Goal: Information Seeking & Learning: Learn about a topic

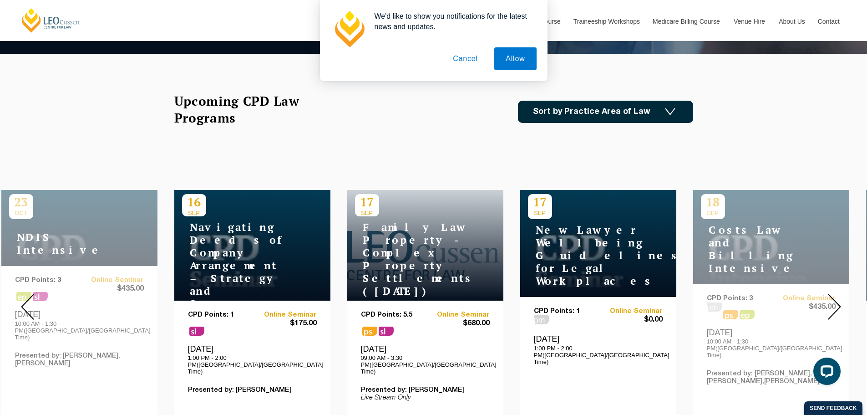
click at [668, 119] on link "Sort by Practice Area of Law" at bounding box center [605, 112] width 175 height 22
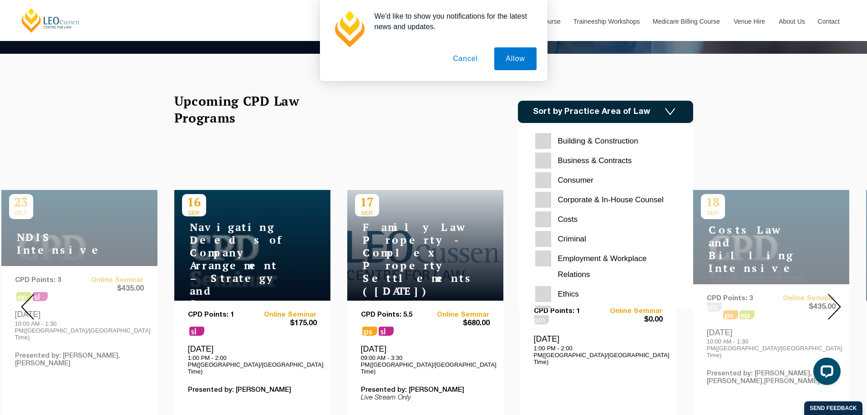
click at [541, 160] on Contracts "Business & Contracts" at bounding box center [605, 160] width 141 height 16
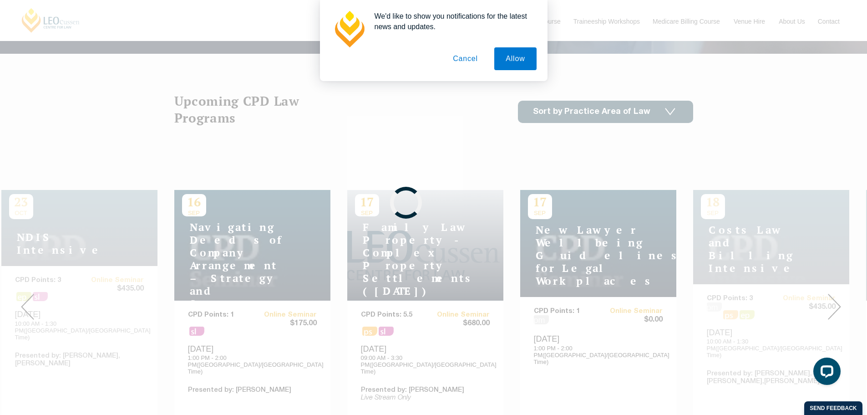
click at [595, 110] on div at bounding box center [433, 207] width 867 height 415
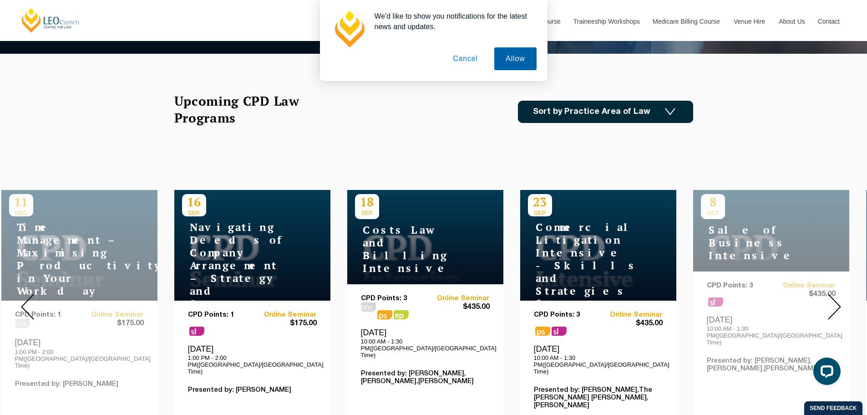
click at [517, 60] on button "Allow" at bounding box center [515, 58] width 42 height 23
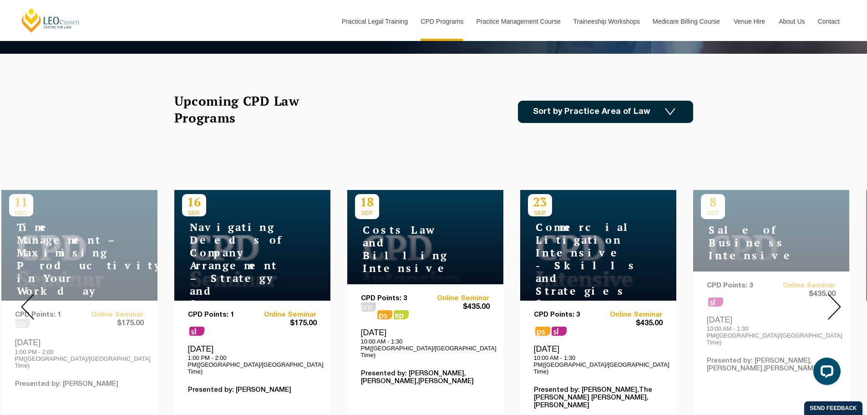
click at [661, 112] on link "Sort by Practice Area of Law" at bounding box center [605, 112] width 175 height 22
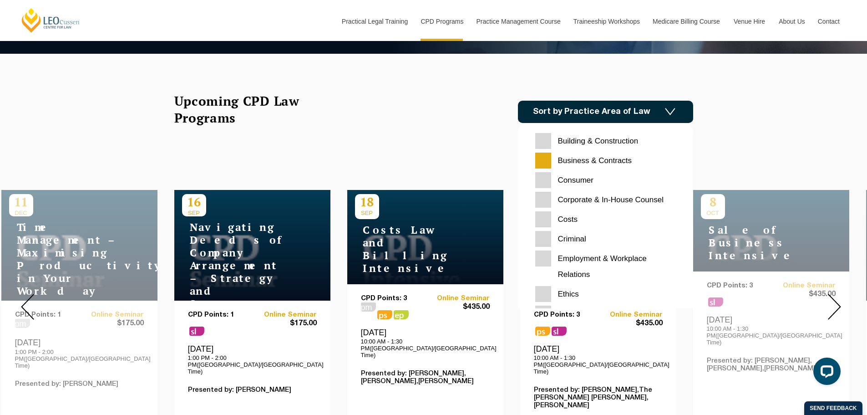
click at [549, 197] on Counsel "Corporate & In-House Counsel" at bounding box center [605, 200] width 141 height 16
checkbox Counsel "true"
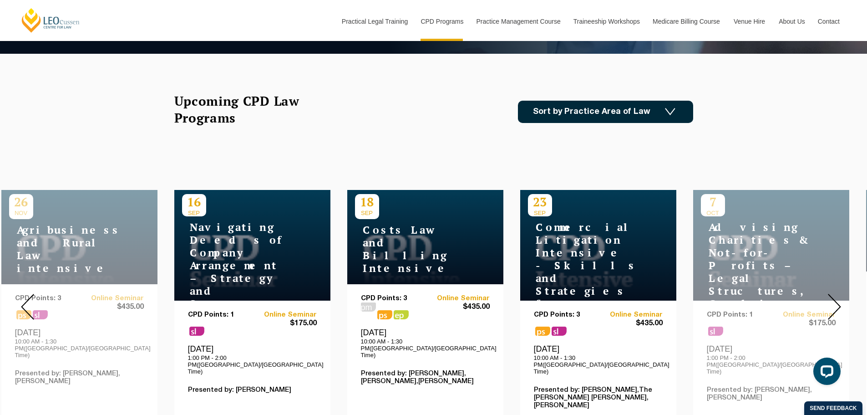
click at [595, 110] on link "Sort by Practice Area of Law" at bounding box center [605, 112] width 175 height 22
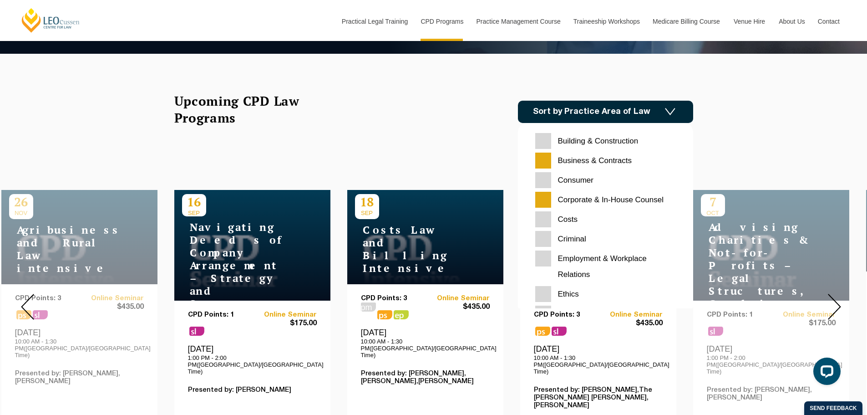
click at [545, 158] on Contracts "Business & Contracts" at bounding box center [605, 160] width 141 height 16
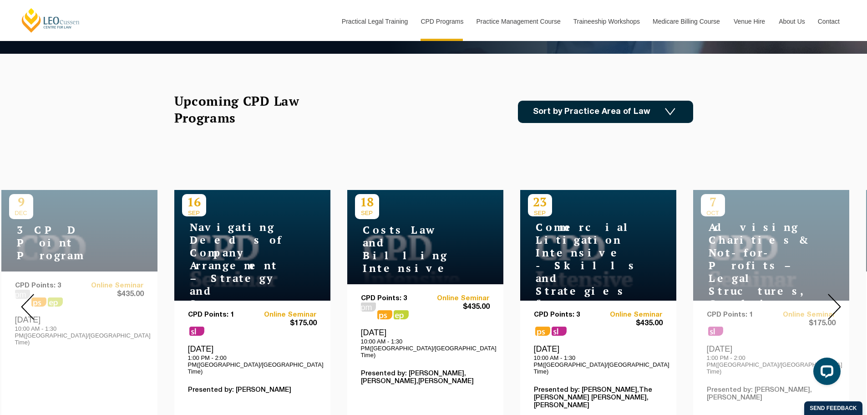
click at [577, 116] on link "Sort by Practice Area of Law" at bounding box center [605, 112] width 175 height 22
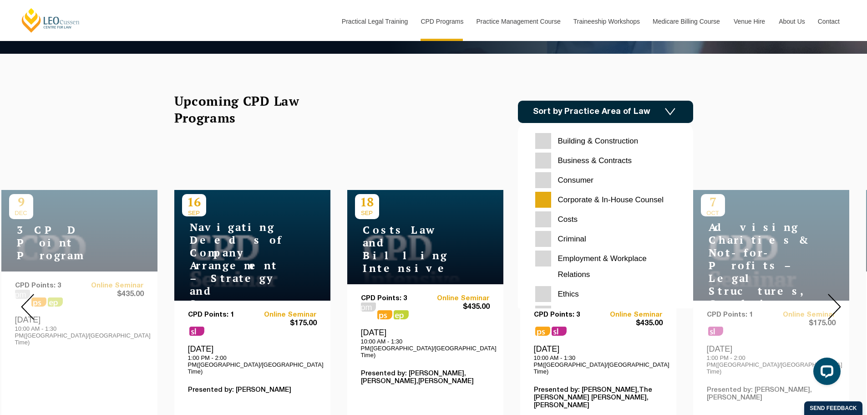
click at [403, 106] on div "Upcoming CPD Law Programs Sort by Practice Area of Law Building & Construction …" at bounding box center [433, 111] width 519 height 38
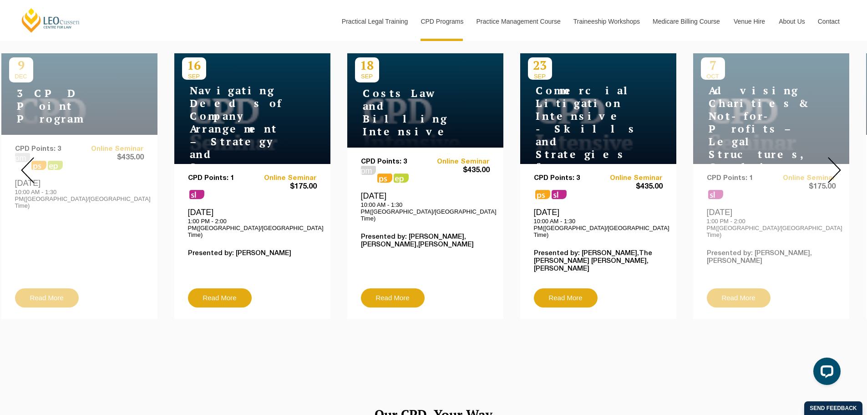
scroll to position [319, 0]
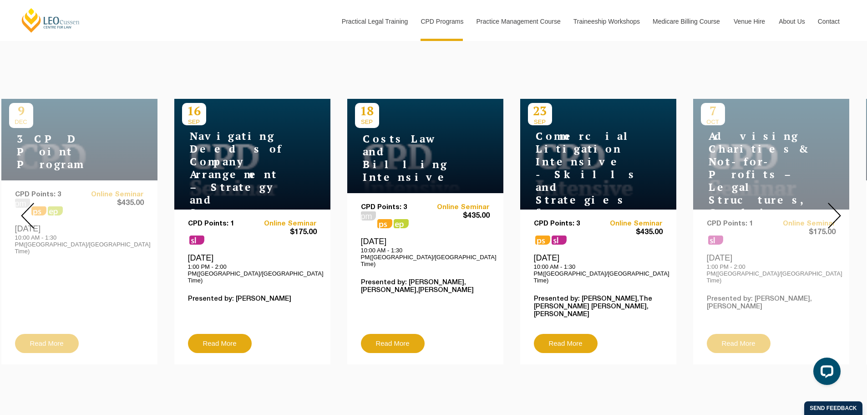
click at [740, 332] on div "7 OCT Advising Charities & Not-for-Profits – Legal Structures, Compliance & Ris…" at bounding box center [771, 231] width 156 height 265
click at [830, 210] on img at bounding box center [834, 216] width 13 height 26
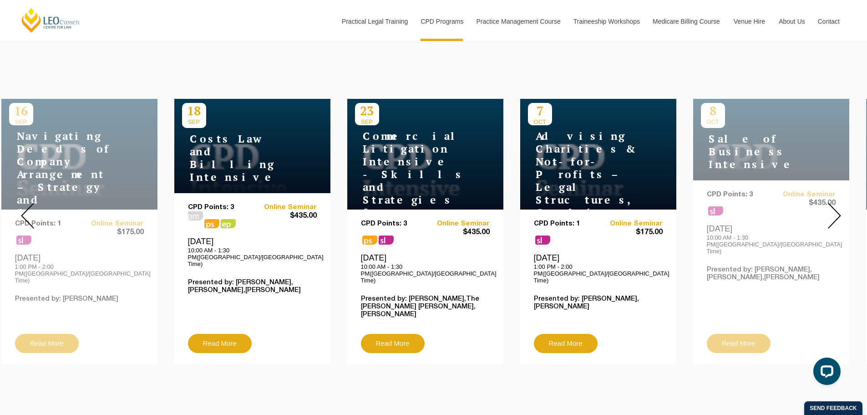
click at [832, 213] on img at bounding box center [834, 216] width 13 height 26
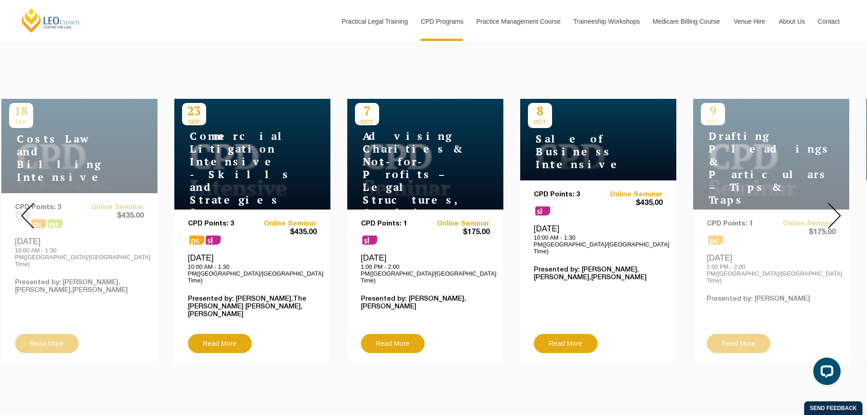
click at [832, 213] on img at bounding box center [834, 216] width 13 height 26
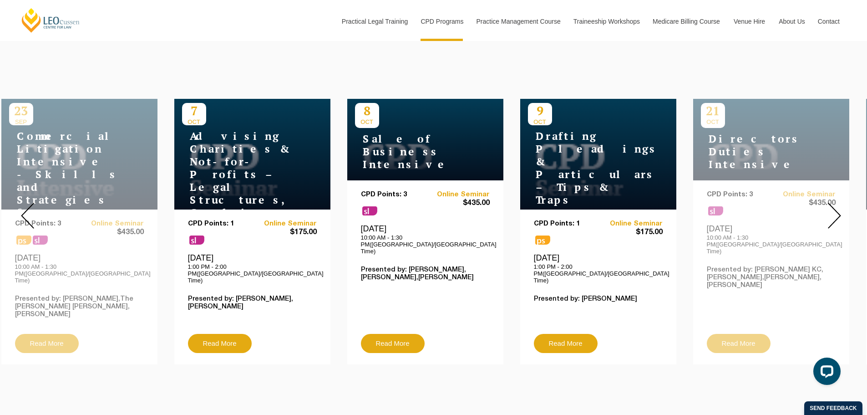
click at [832, 213] on img at bounding box center [834, 216] width 13 height 26
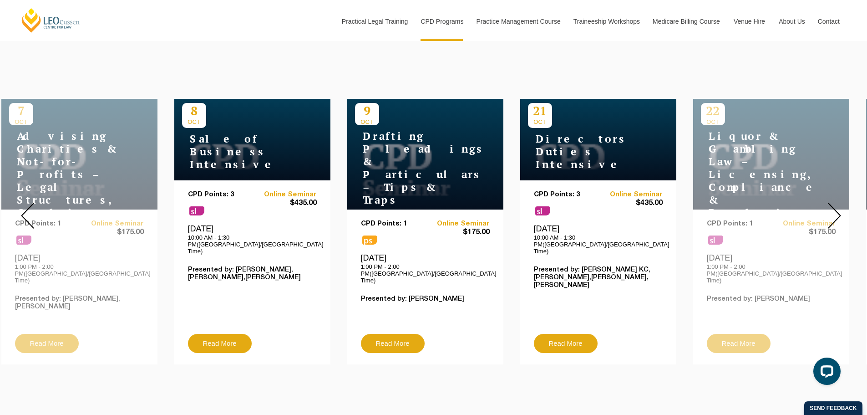
click at [832, 213] on img at bounding box center [834, 216] width 13 height 26
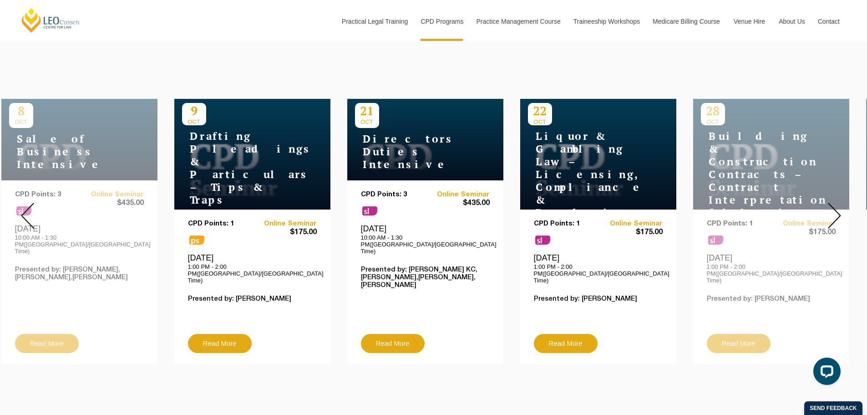
click at [832, 213] on img at bounding box center [834, 216] width 13 height 26
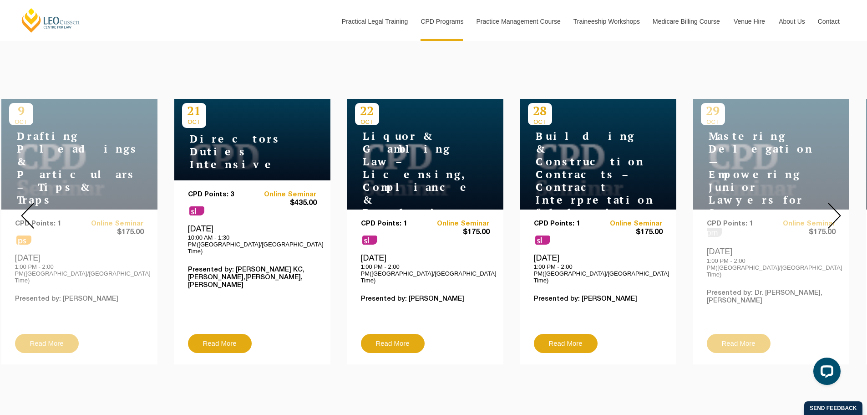
click at [832, 213] on img at bounding box center [834, 216] width 13 height 26
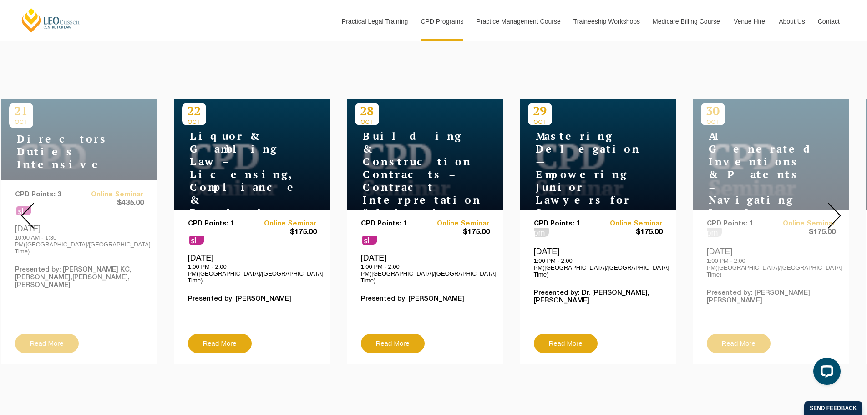
click at [832, 213] on img at bounding box center [834, 216] width 13 height 26
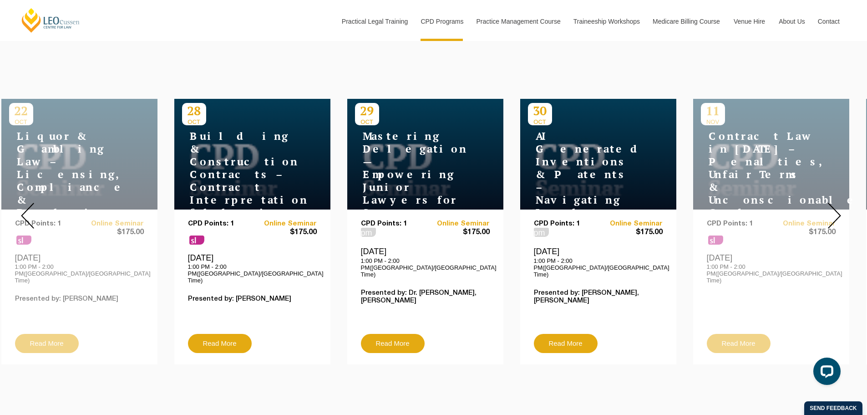
click at [832, 213] on img at bounding box center [834, 216] width 13 height 26
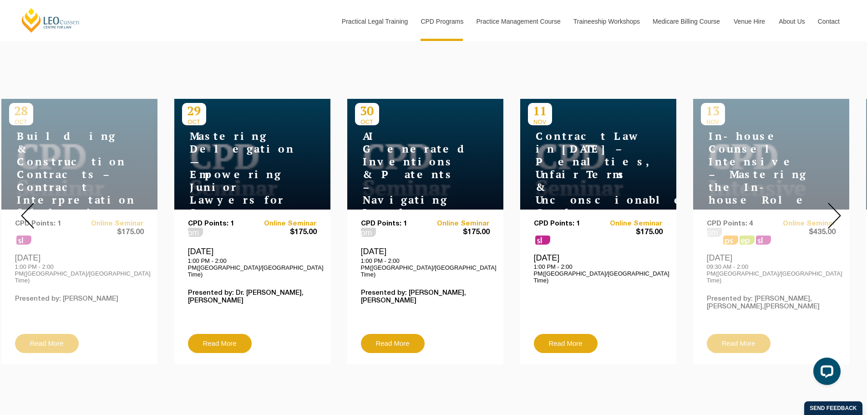
click at [832, 213] on img at bounding box center [834, 216] width 13 height 26
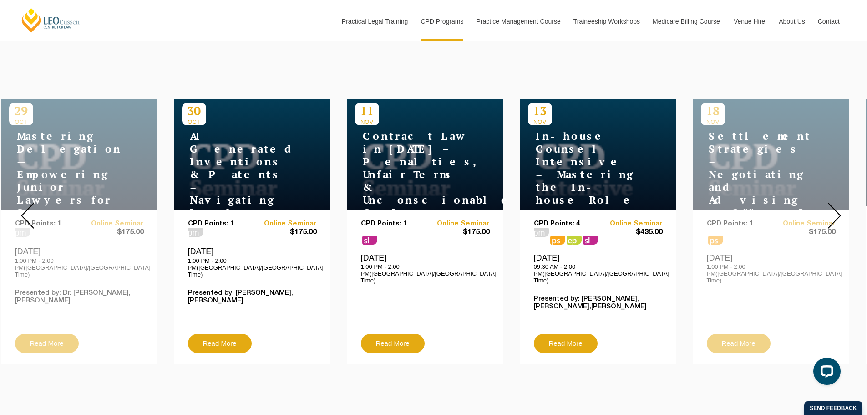
click at [841, 203] on div at bounding box center [834, 215] width 66 height 311
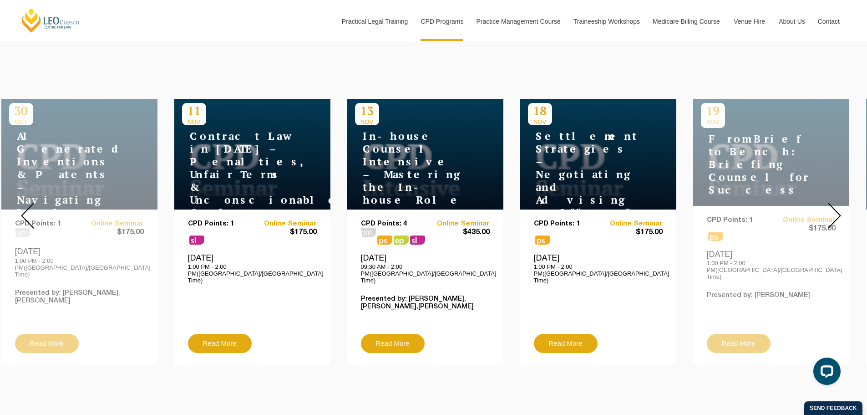
click at [840, 205] on img at bounding box center [834, 216] width 13 height 26
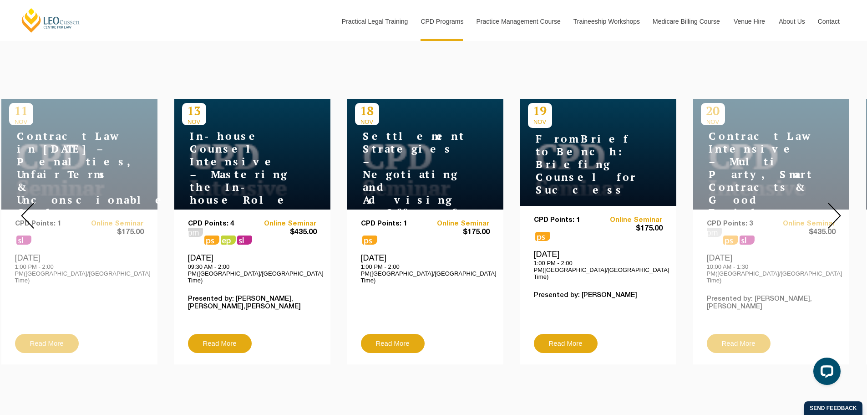
click at [840, 205] on img at bounding box center [834, 216] width 13 height 26
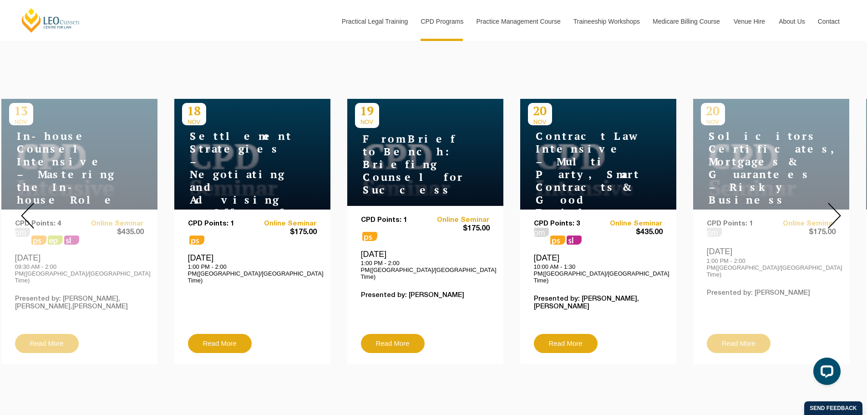
click at [840, 205] on img at bounding box center [834, 216] width 13 height 26
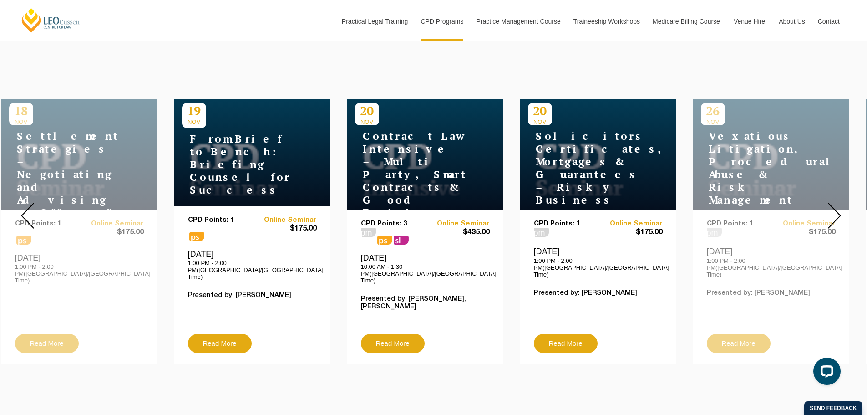
click at [840, 205] on img at bounding box center [834, 216] width 13 height 26
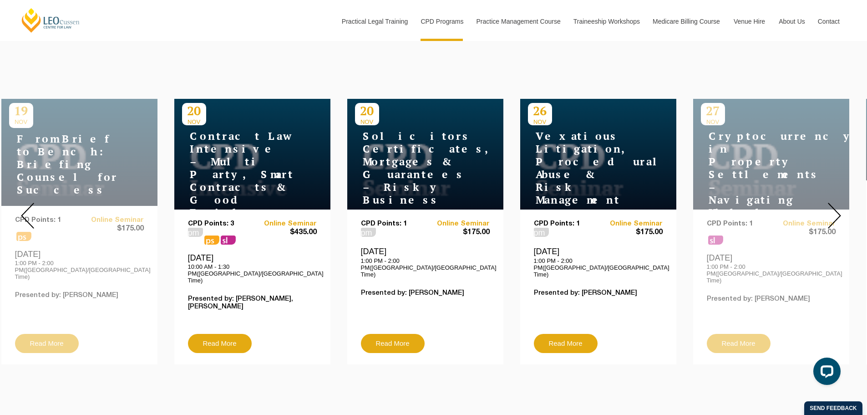
click at [840, 205] on img at bounding box center [834, 216] width 13 height 26
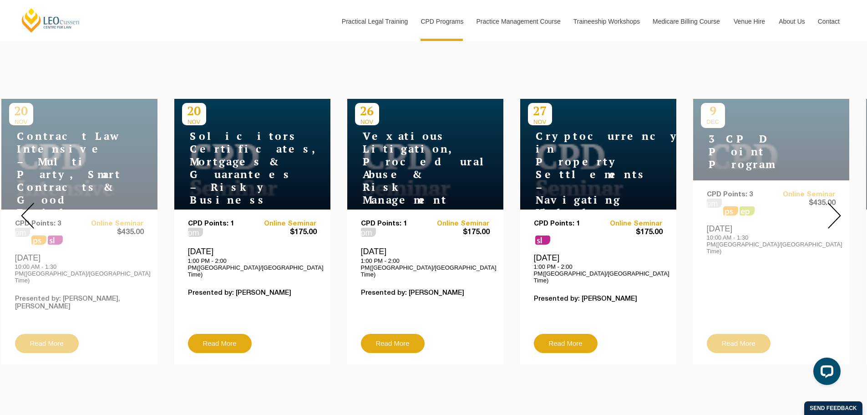
click at [840, 205] on img at bounding box center [834, 216] width 13 height 26
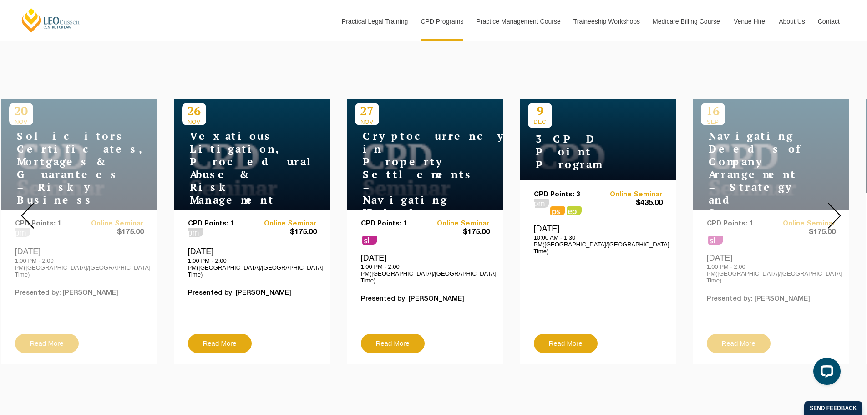
click at [840, 205] on img at bounding box center [834, 216] width 13 height 26
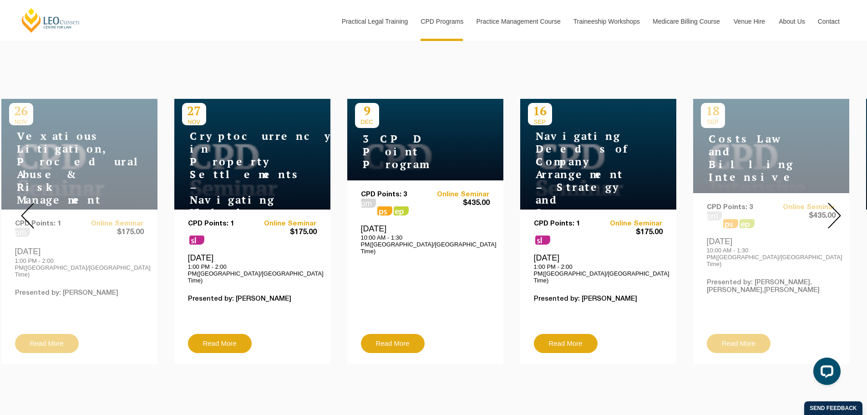
click at [840, 205] on img at bounding box center [834, 216] width 13 height 26
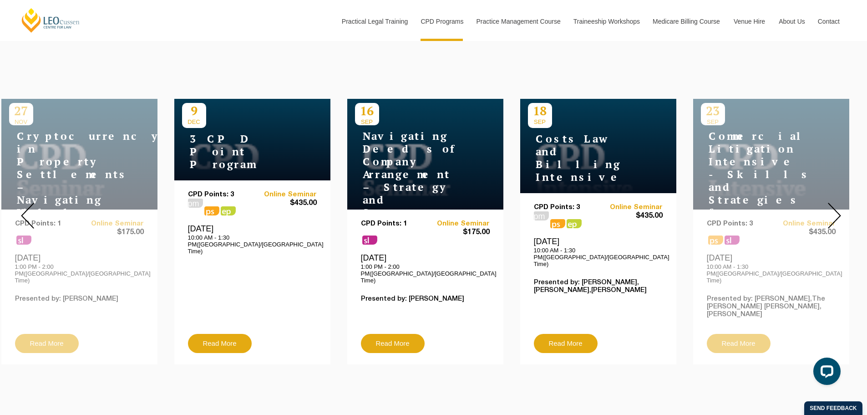
click at [834, 206] on img at bounding box center [834, 216] width 13 height 26
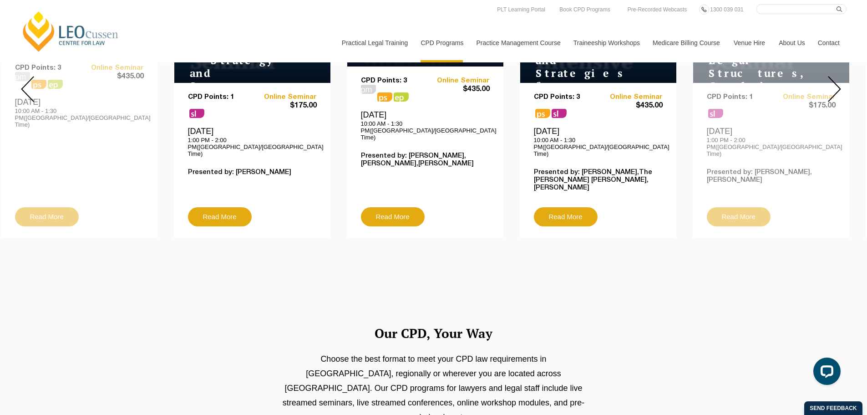
scroll to position [410, 0]
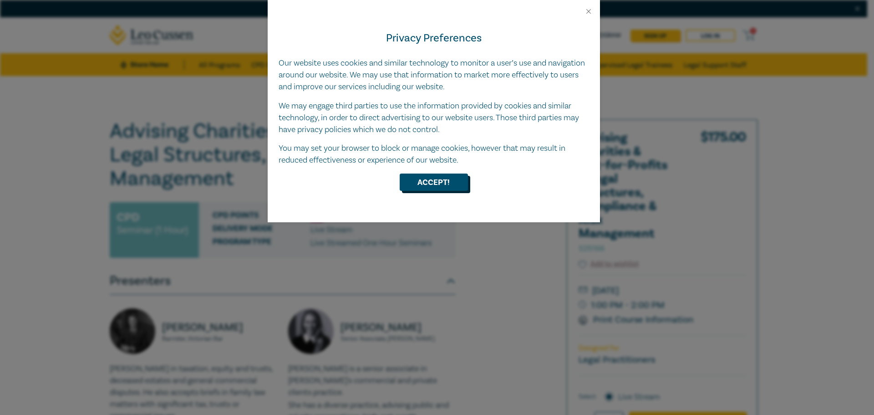
click at [422, 183] on button "Accept!" at bounding box center [434, 181] width 68 height 17
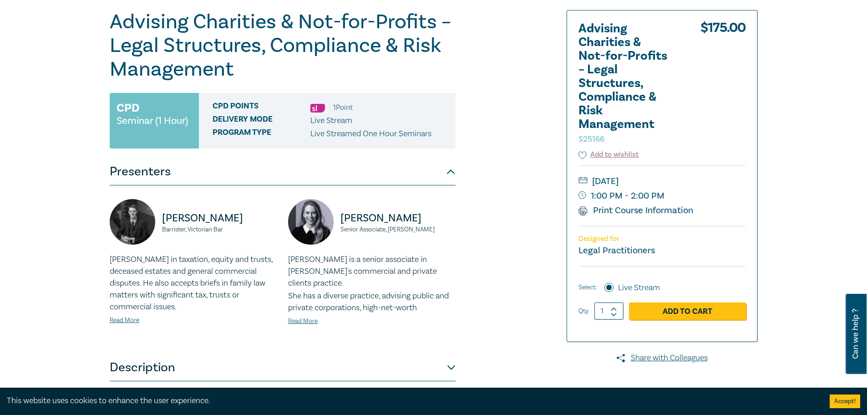
scroll to position [137, 0]
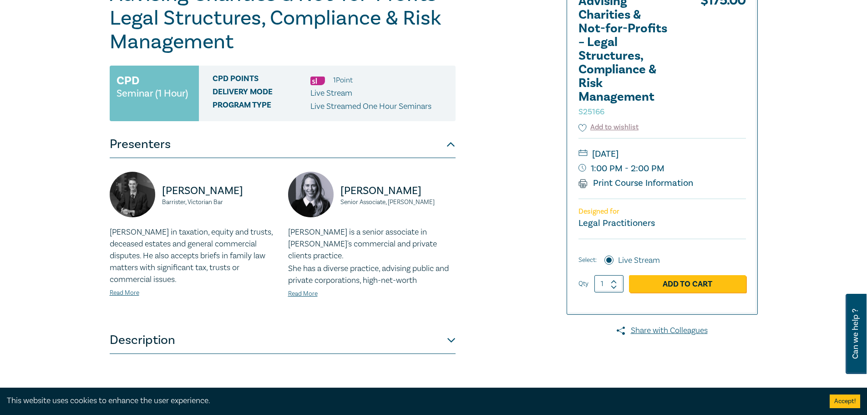
click at [519, 219] on div "Advising Charities & Not-for-Profits – Legal Structures, Compliance & Risk Mana…" at bounding box center [323, 210] width 439 height 455
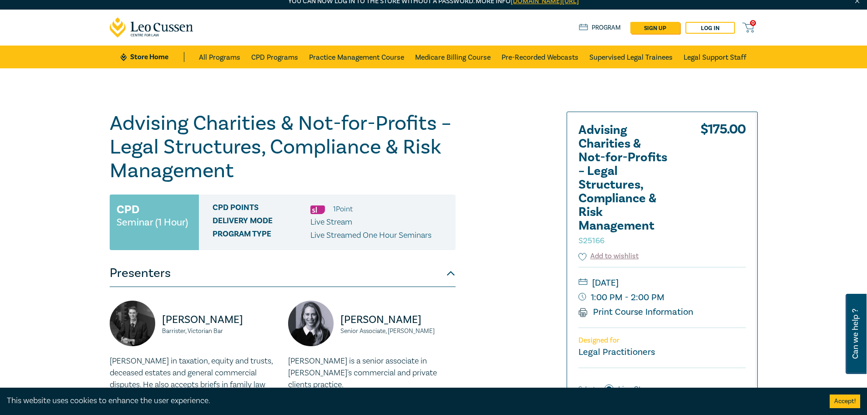
scroll to position [0, 0]
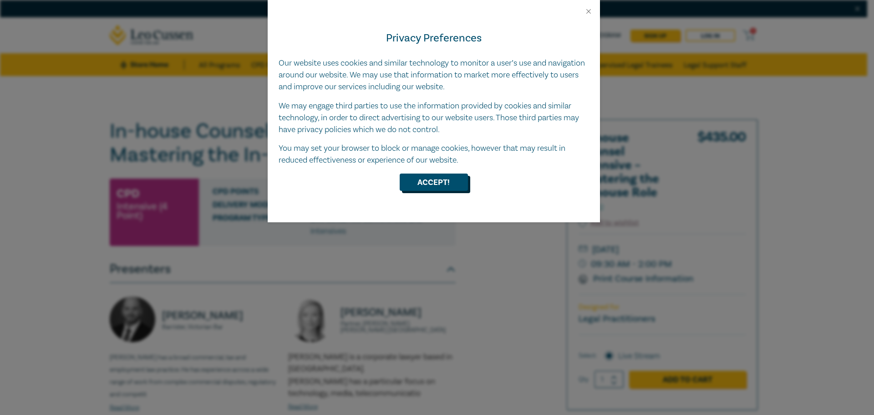
click at [446, 179] on button "Accept!" at bounding box center [434, 181] width 68 height 17
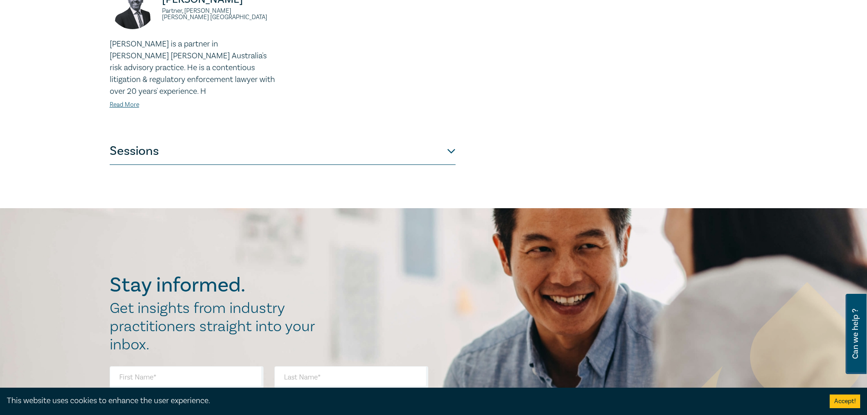
scroll to position [455, 0]
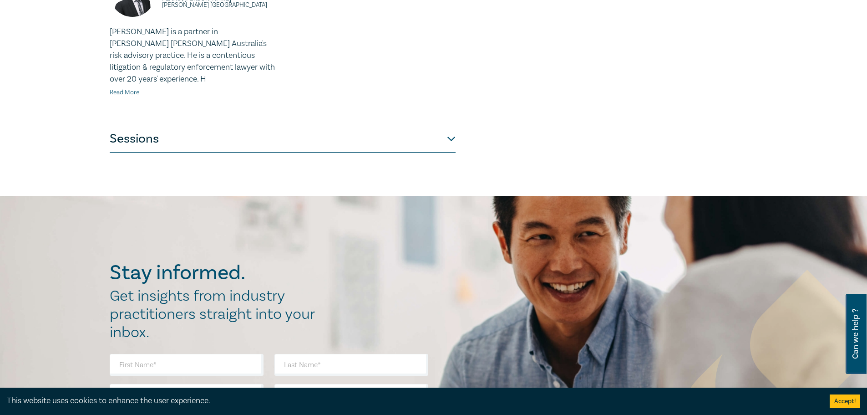
click at [452, 142] on button "Sessions" at bounding box center [283, 138] width 346 height 27
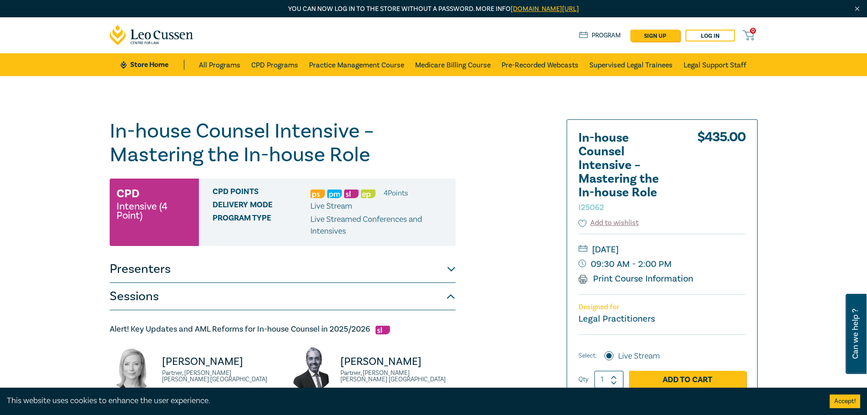
scroll to position [46, 0]
